Goal: Information Seeking & Learning: Learn about a topic

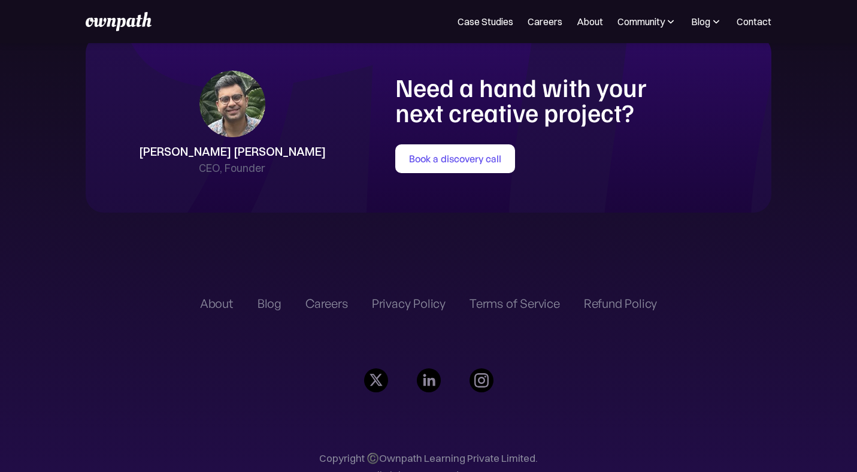
scroll to position [2719, 0]
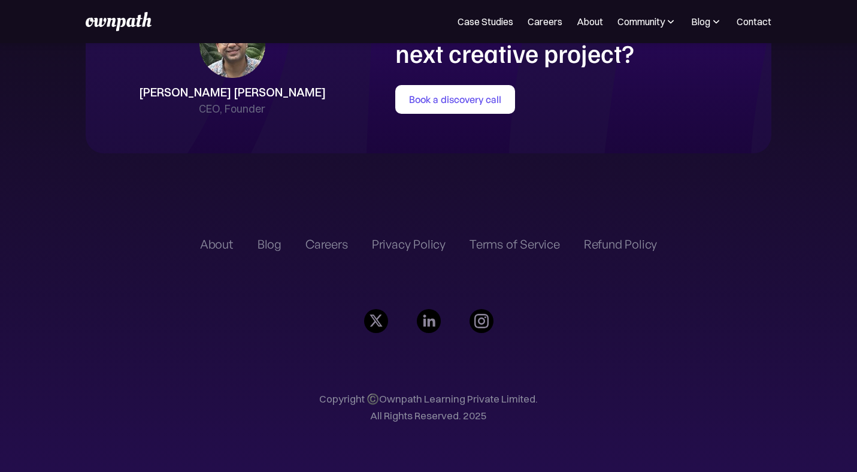
click at [328, 242] on div "Careers" at bounding box center [326, 244] width 43 height 14
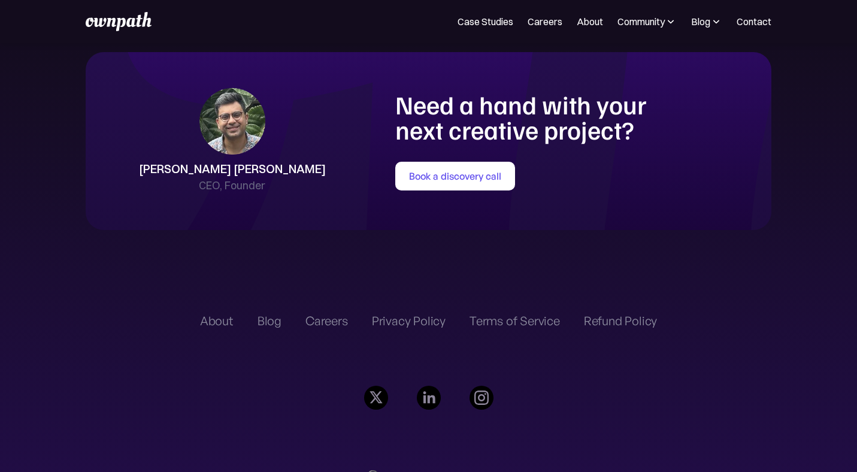
scroll to position [2615, 0]
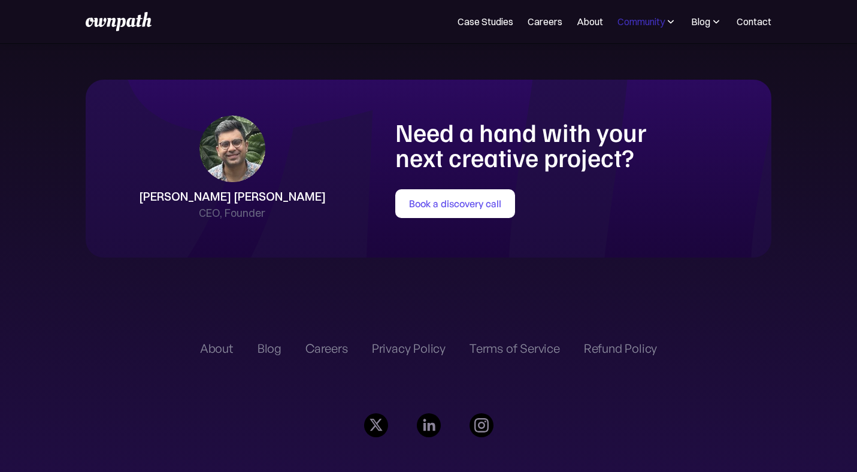
click at [654, 24] on div "Community" at bounding box center [640, 21] width 47 height 14
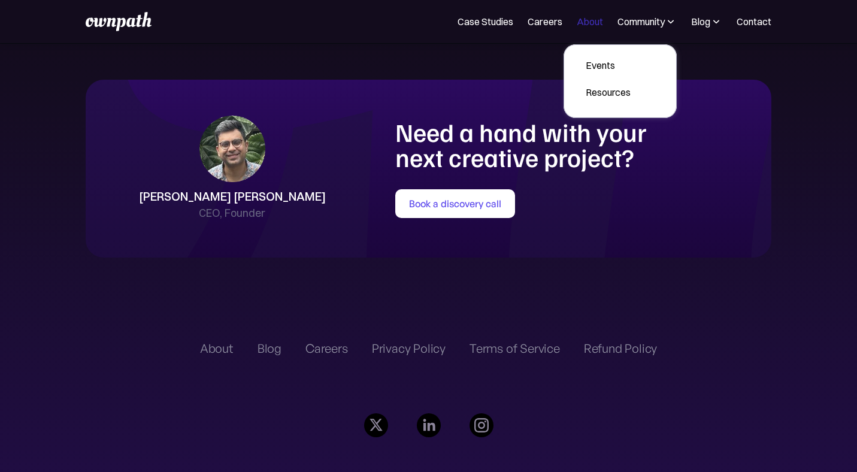
click at [588, 22] on link "About" at bounding box center [590, 21] width 26 height 14
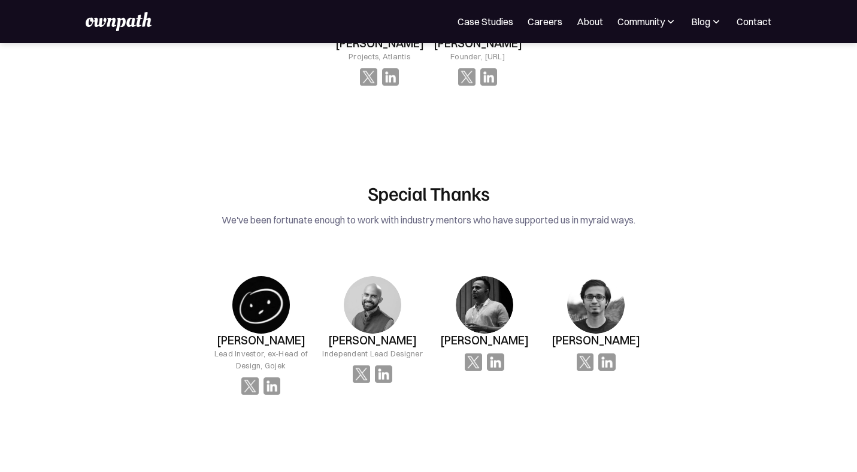
scroll to position [1954, 0]
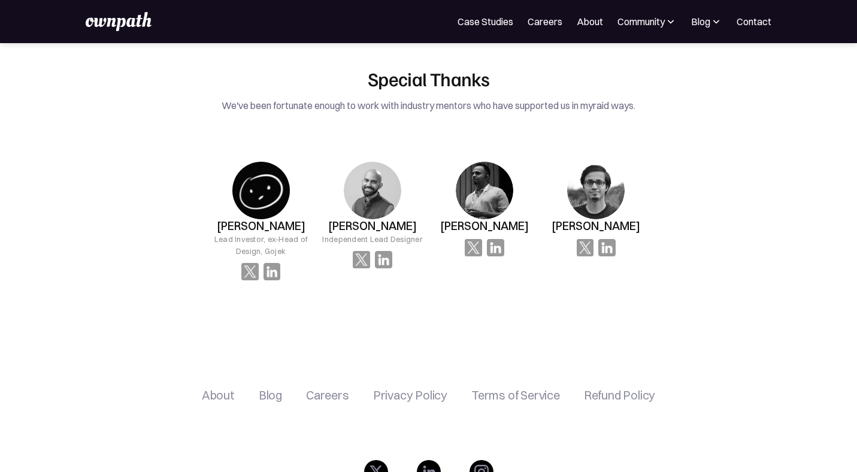
click at [137, 24] on img at bounding box center [119, 21] width 66 height 19
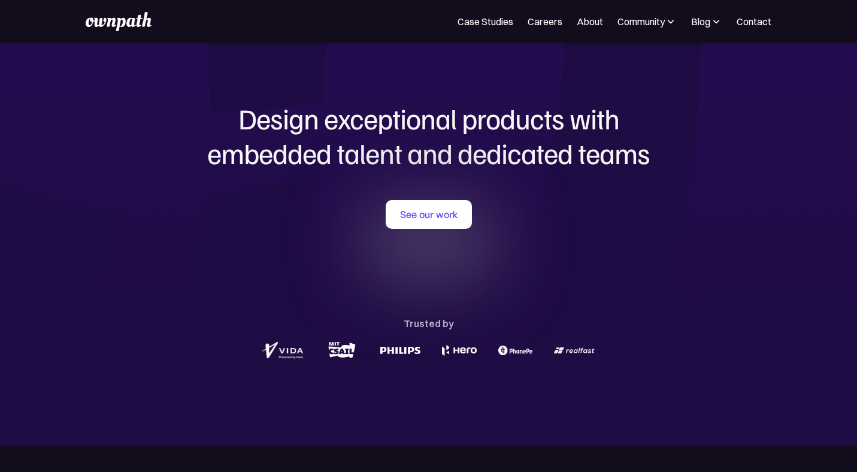
scroll to position [29, 0]
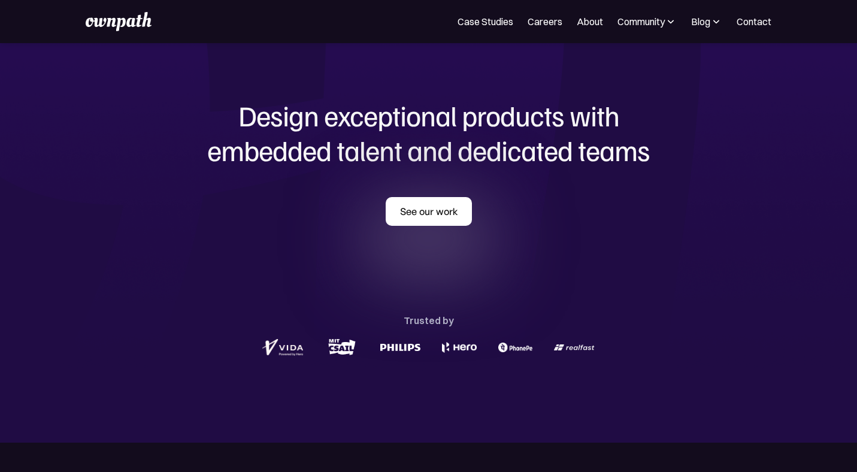
click at [419, 218] on link "See our work" at bounding box center [429, 211] width 86 height 29
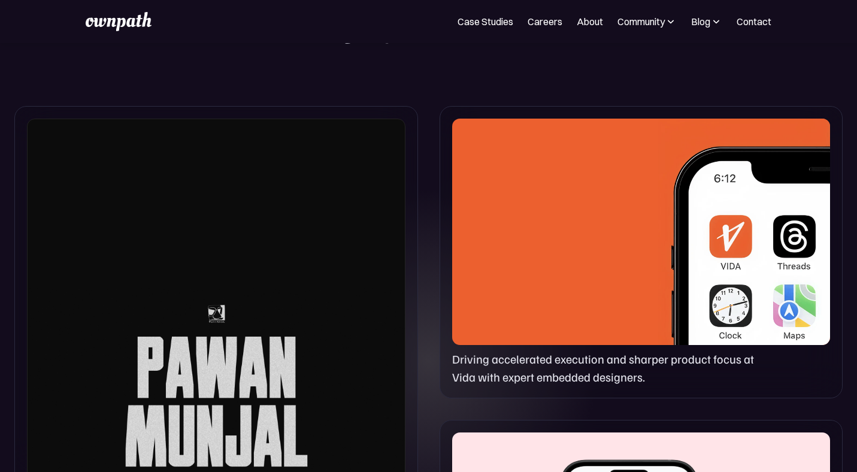
scroll to position [598, 0]
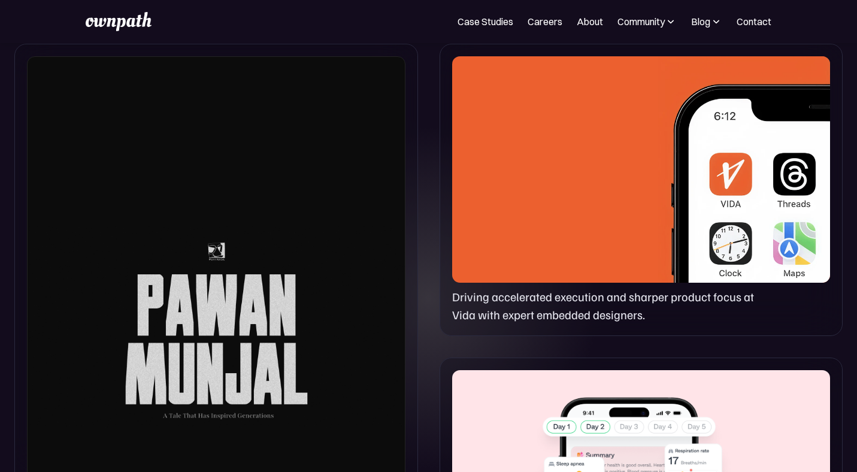
click at [605, 163] on div at bounding box center [641, 169] width 378 height 226
click at [234, 289] on div at bounding box center [216, 326] width 378 height 541
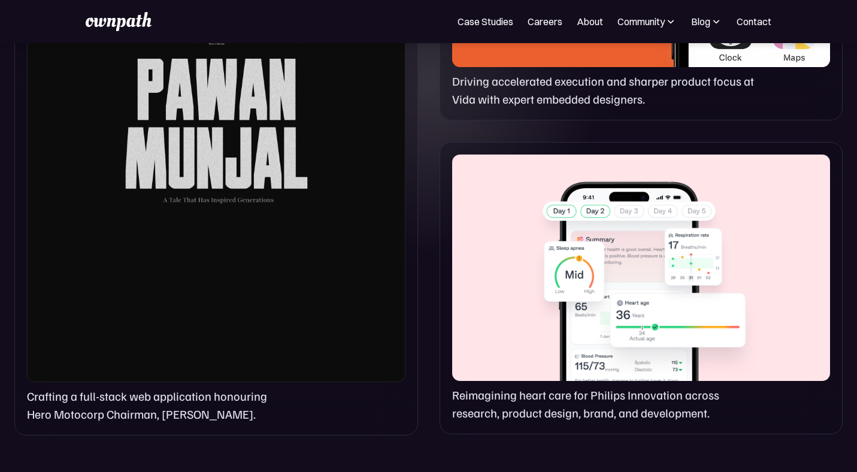
click at [539, 327] on div at bounding box center [641, 267] width 378 height 226
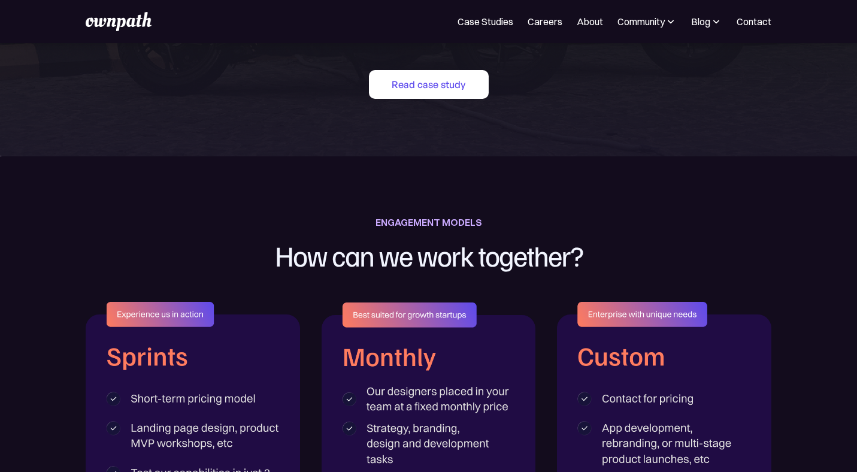
scroll to position [1588, 0]
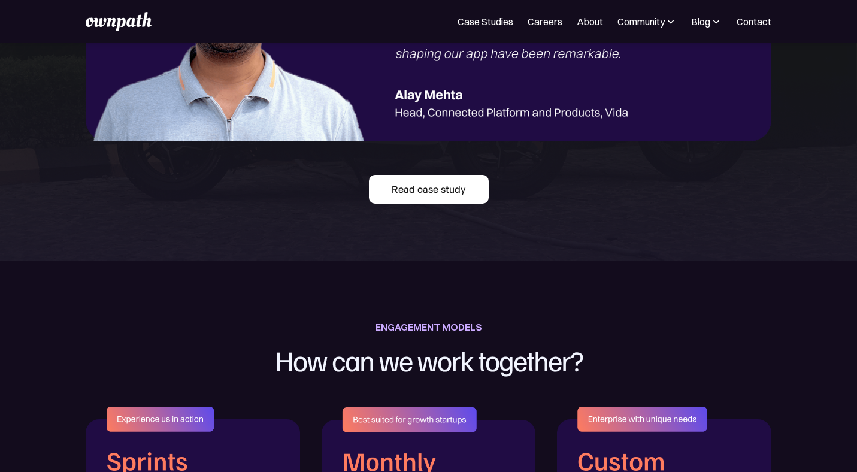
click at [424, 191] on link "Read case study" at bounding box center [429, 189] width 120 height 29
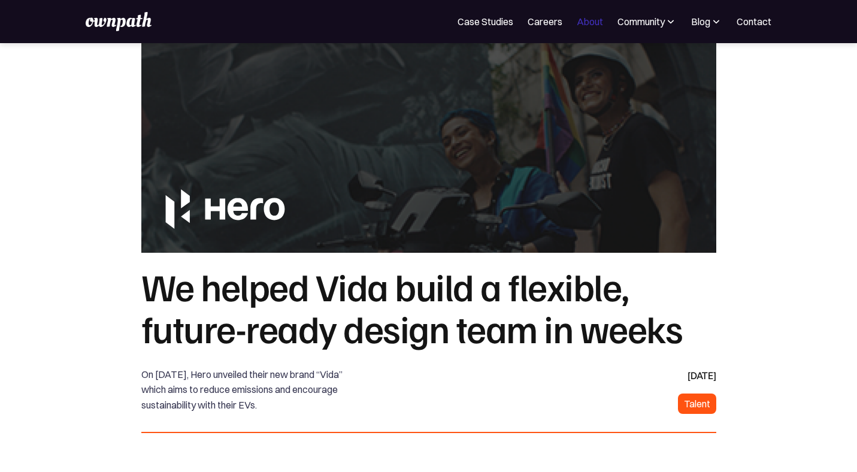
click at [589, 25] on link "About" at bounding box center [590, 21] width 26 height 14
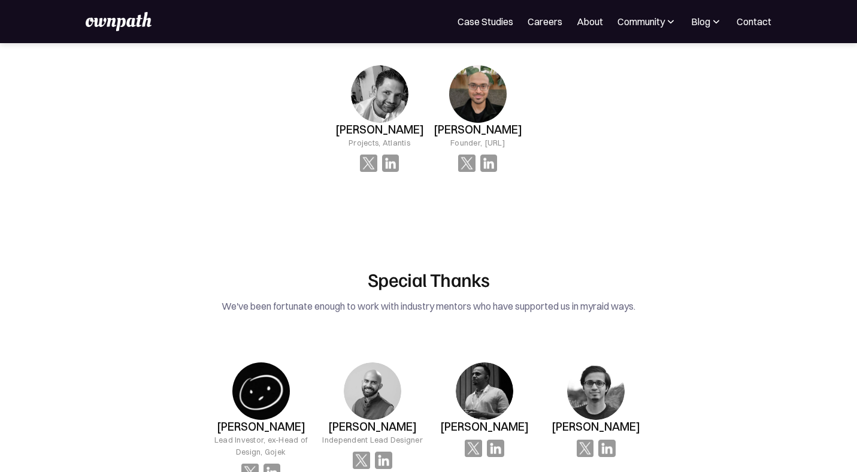
scroll to position [2078, 0]
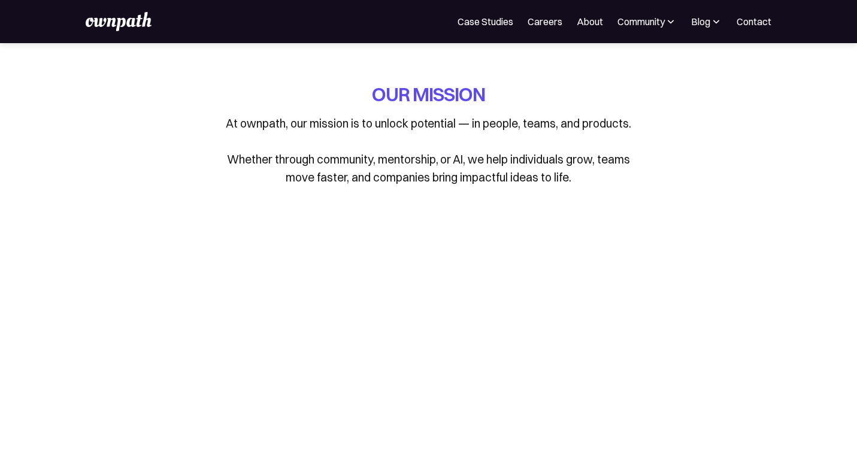
scroll to position [1954, 0]
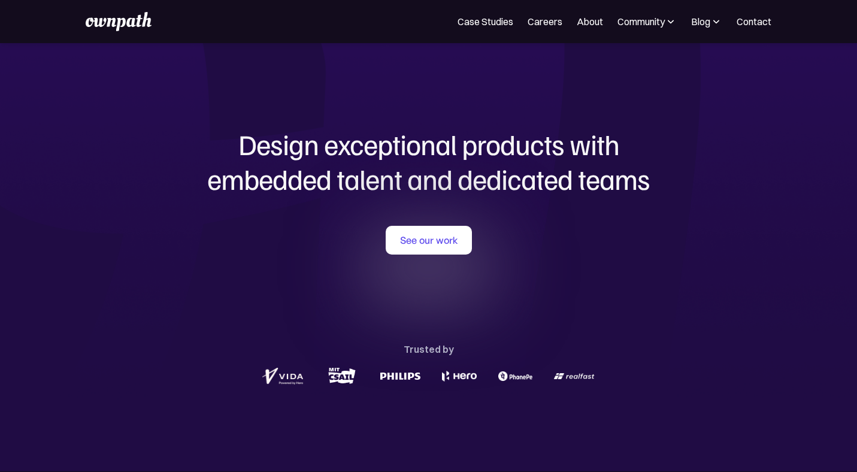
scroll to position [2712, 0]
